Goal: Find specific page/section: Find specific page/section

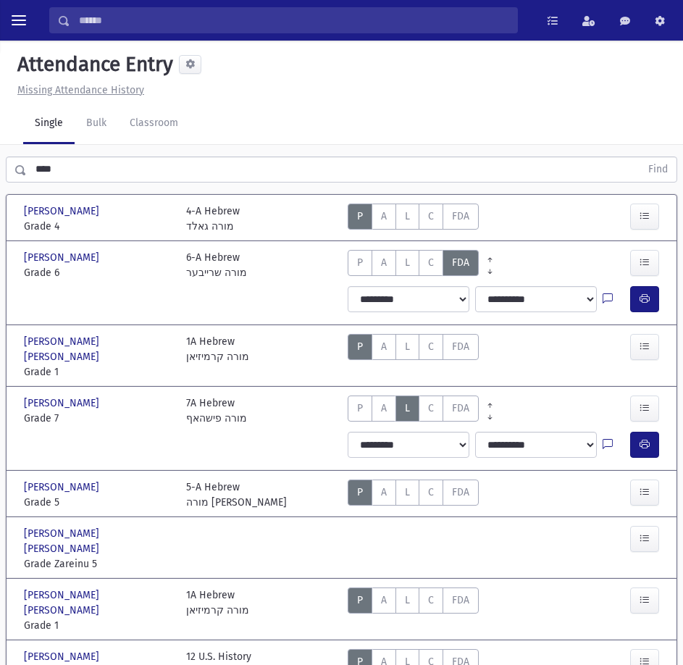
click at [20, 33] on div "Search Results All Accounts My Accounts" at bounding box center [341, 20] width 683 height 41
click at [17, 29] on button "toggle menu" at bounding box center [19, 20] width 26 height 26
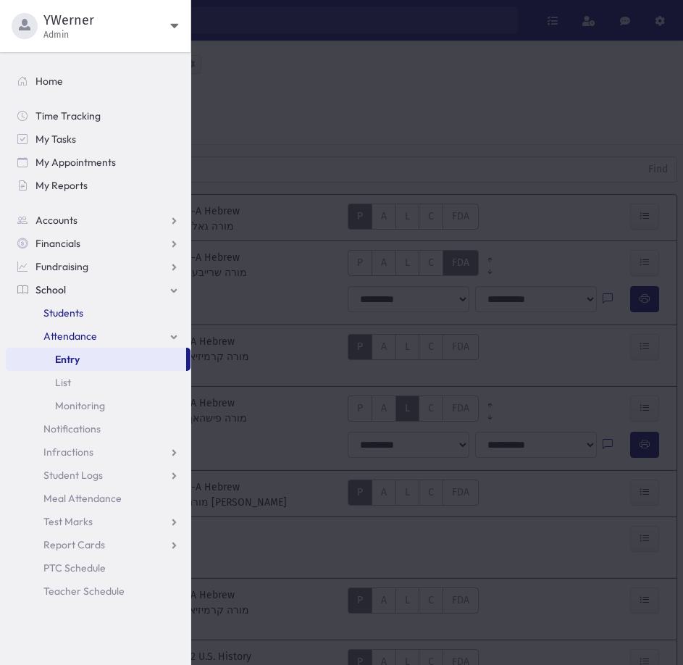
click at [68, 318] on span "Students" at bounding box center [63, 312] width 40 height 13
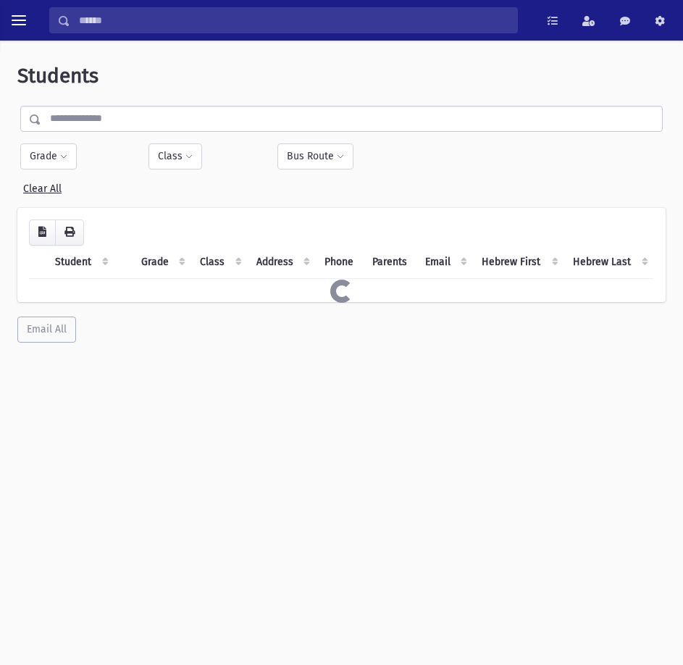
select select
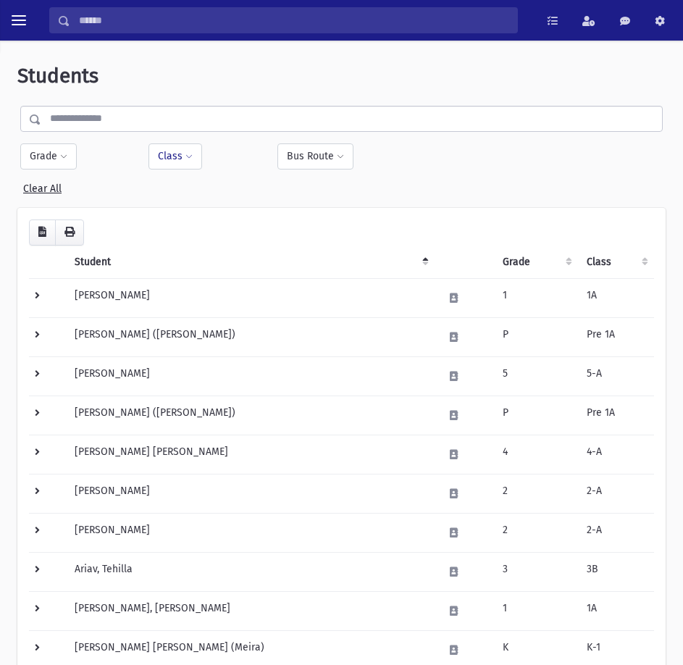
click at [193, 154] on button "Class" at bounding box center [176, 156] width 54 height 26
click at [180, 193] on ul at bounding box center [224, 194] width 139 height 22
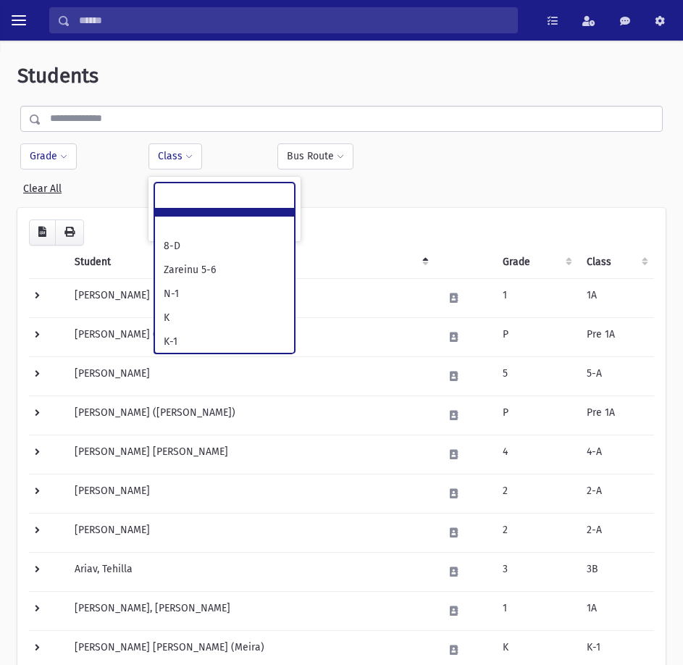
click at [33, 162] on button "Grade" at bounding box center [48, 156] width 57 height 26
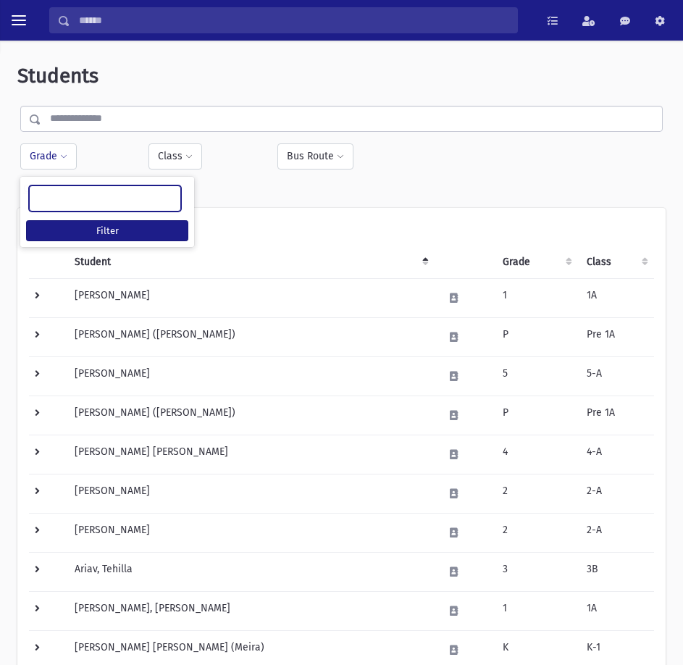
click at [55, 194] on ul at bounding box center [105, 197] width 151 height 22
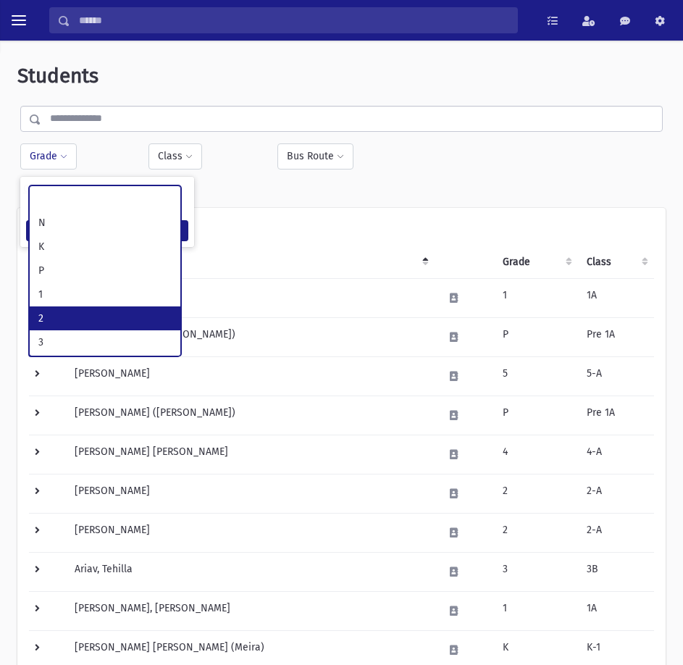
select select "*"
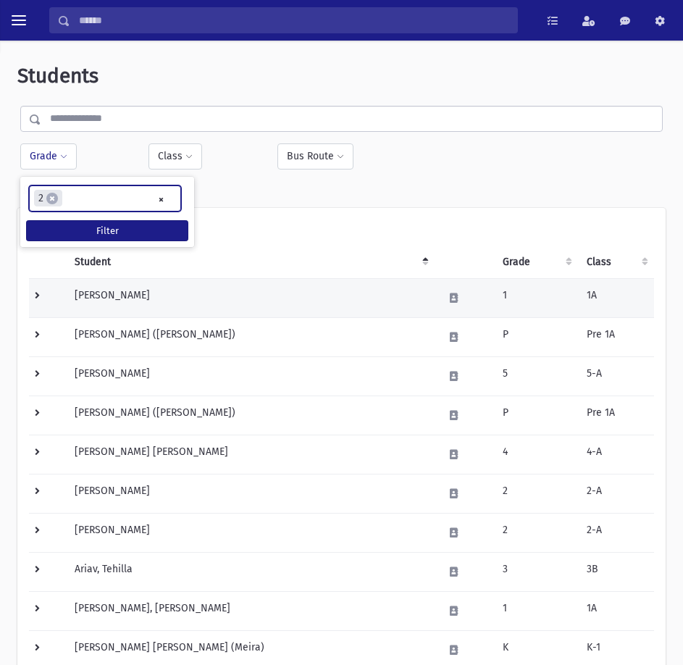
scroll to position [52, 0]
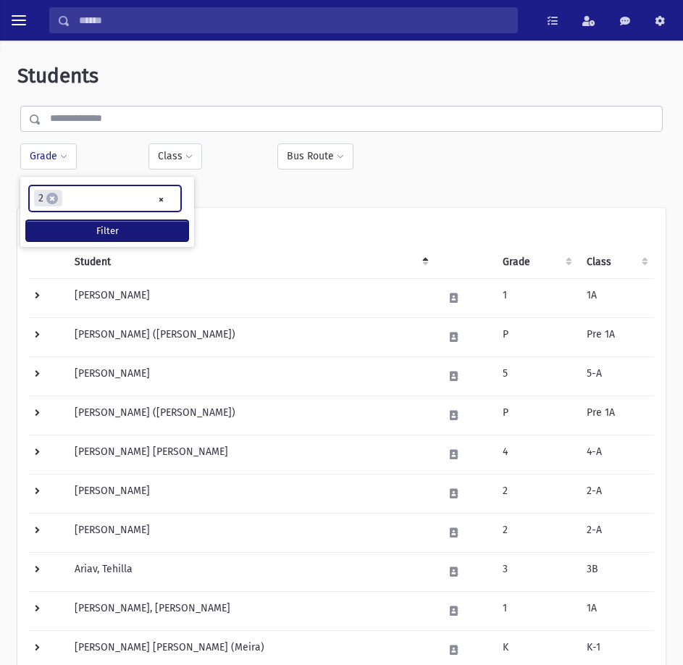
click at [125, 231] on button "Filter" at bounding box center [107, 230] width 162 height 21
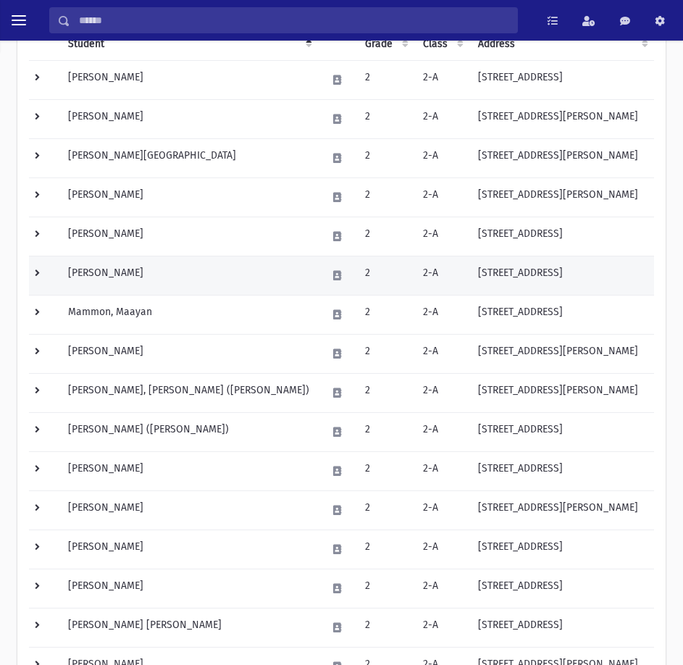
scroll to position [146, 0]
